Goal: Task Accomplishment & Management: Complete application form

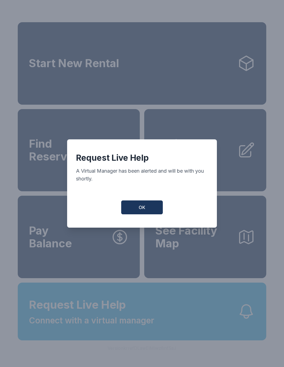
click at [140, 211] on span "OK" at bounding box center [142, 207] width 7 height 7
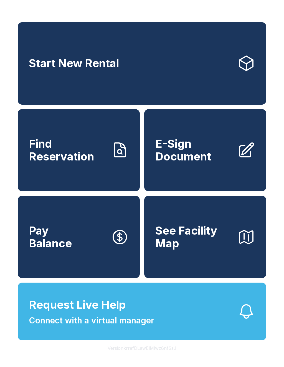
click at [193, 340] on button "Request Live Help Connect with a virtual manager" at bounding box center [142, 312] width 249 height 58
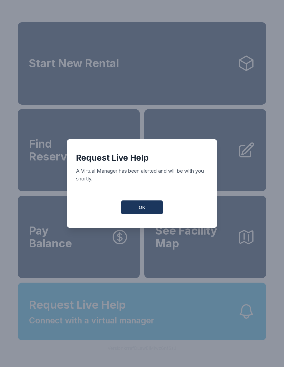
click at [143, 214] on button "OK" at bounding box center [142, 207] width 42 height 14
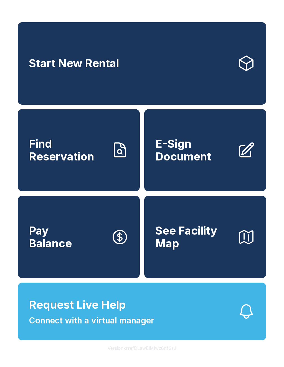
click at [115, 68] on span "Start New Rental" at bounding box center [74, 63] width 90 height 13
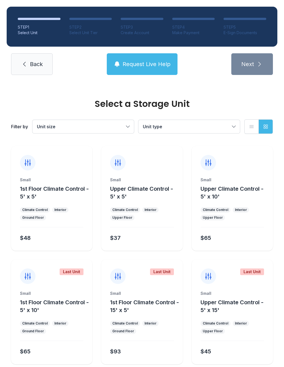
click at [143, 61] on span "Request Live Help" at bounding box center [147, 64] width 48 height 8
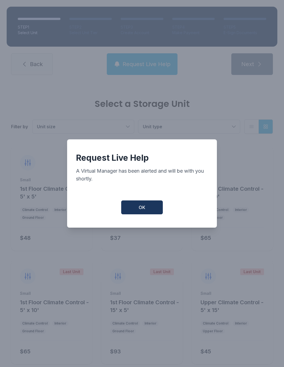
click at [148, 211] on button "OK" at bounding box center [142, 207] width 42 height 14
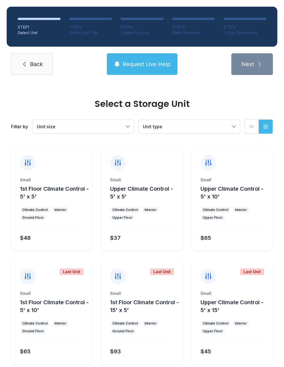
click at [36, 72] on link "Back" at bounding box center [32, 64] width 42 height 22
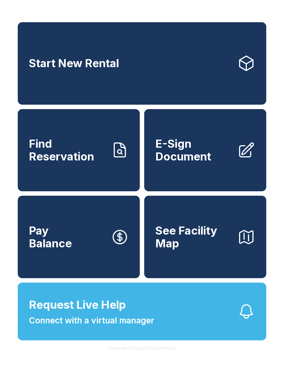
click at [215, 158] on span "E-Sign Document" at bounding box center [194, 149] width 78 height 25
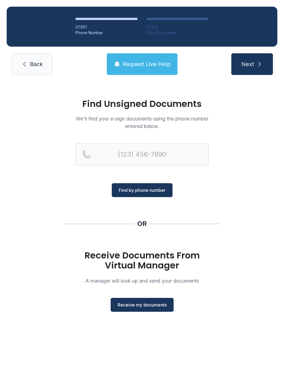
click at [148, 309] on button "Receive my documents" at bounding box center [142, 305] width 63 height 14
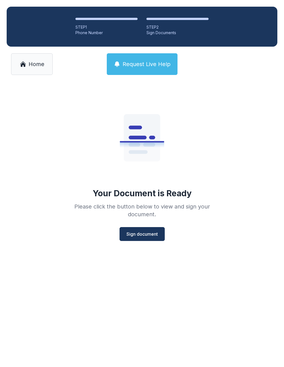
click at [137, 234] on span "Sign document" at bounding box center [142, 234] width 31 height 7
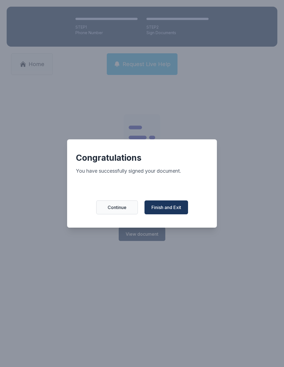
click at [175, 207] on span "Finish and Exit" at bounding box center [167, 207] width 30 height 7
